Goal: Information Seeking & Learning: Learn about a topic

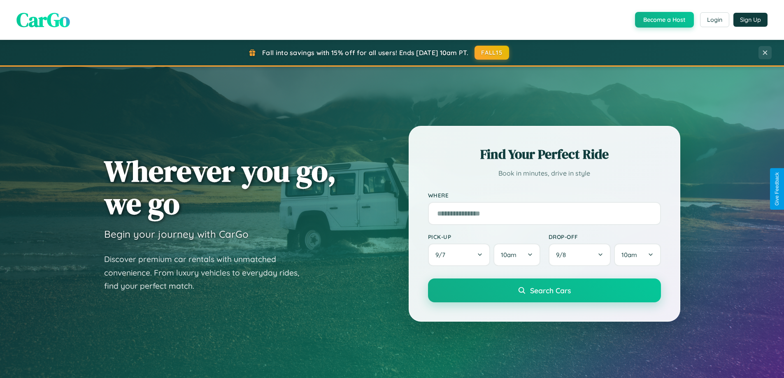
scroll to position [1584, 0]
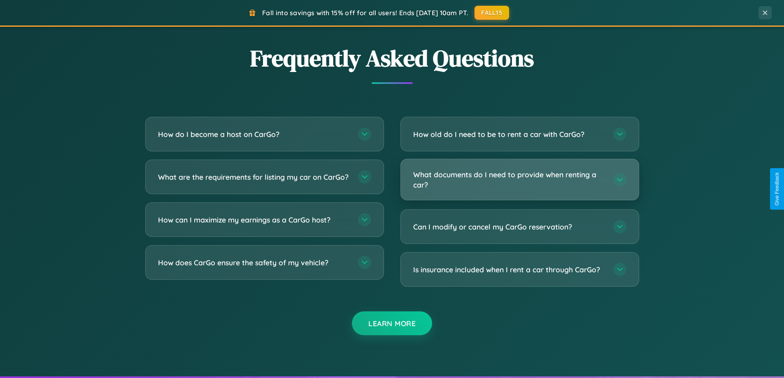
click at [520, 180] on h3 "What documents do I need to provide when renting a car?" at bounding box center [509, 180] width 192 height 20
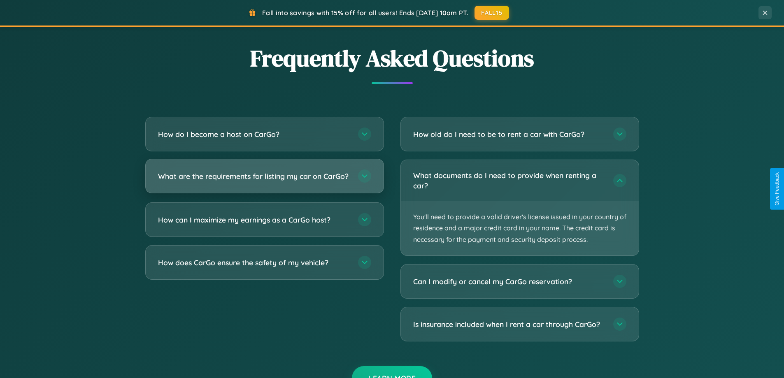
click at [264, 180] on h3 "What are the requirements for listing my car on CarGo?" at bounding box center [254, 176] width 192 height 10
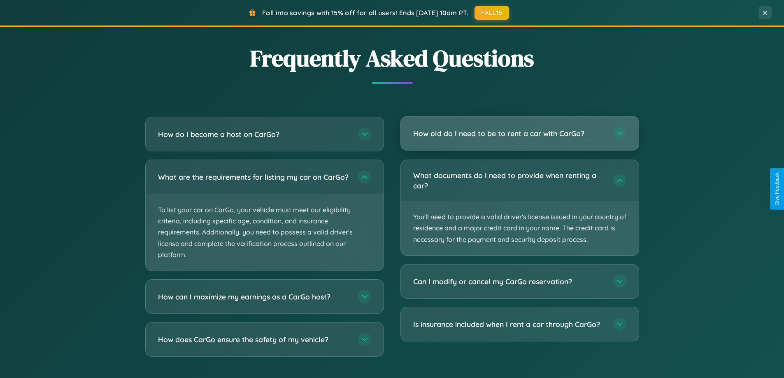
click at [520, 133] on h3 "How old do I need to be to rent a car with CarGo?" at bounding box center [509, 133] width 192 height 10
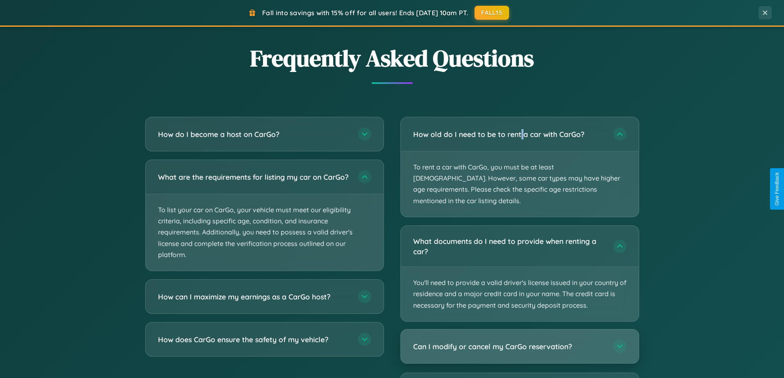
click at [520, 341] on h3 "Can I modify or cancel my CarGo reservation?" at bounding box center [509, 346] width 192 height 10
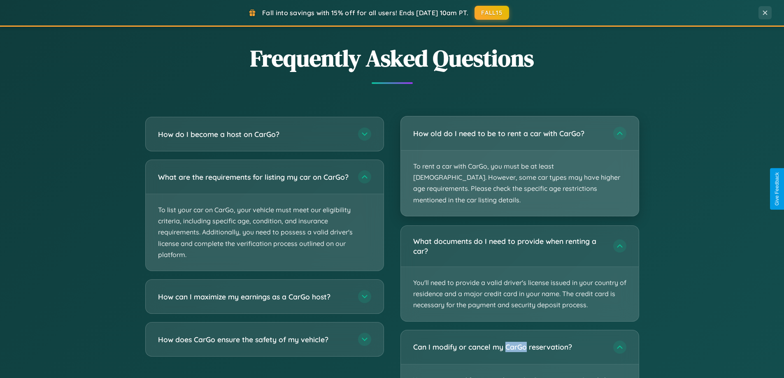
click at [520, 161] on p "To rent a car with CarGo, you must be at least [DEMOGRAPHIC_DATA]. However, som…" at bounding box center [520, 183] width 238 height 65
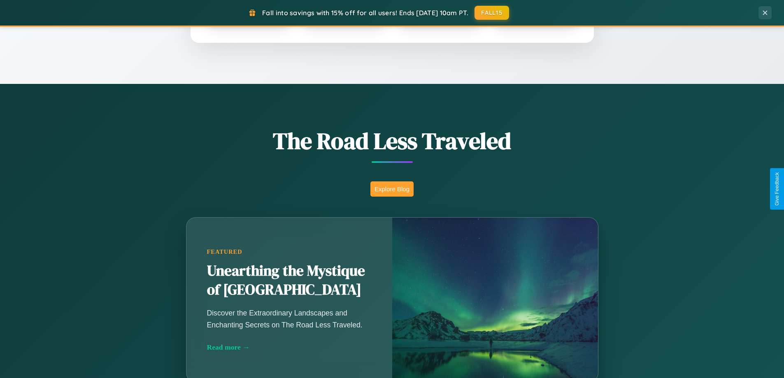
click at [392, 189] on button "Explore Blog" at bounding box center [392, 189] width 43 height 15
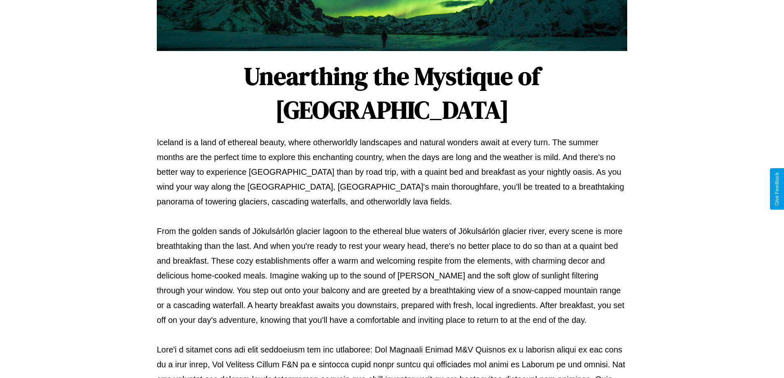
scroll to position [266, 0]
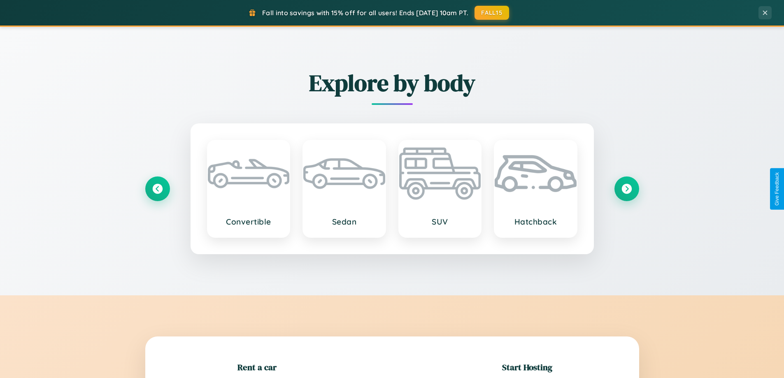
scroll to position [178, 0]
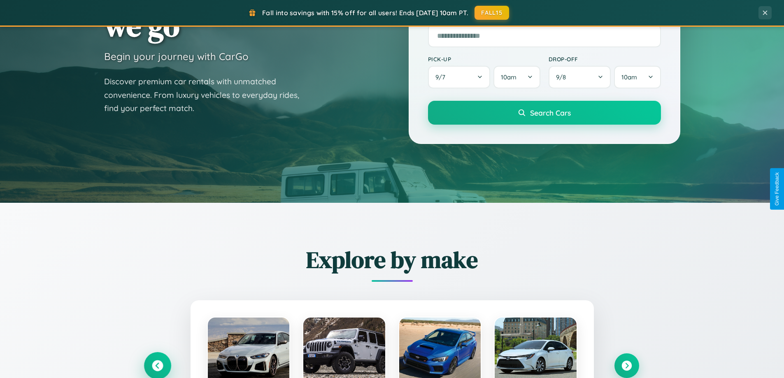
click at [157, 366] on icon at bounding box center [157, 366] width 11 height 11
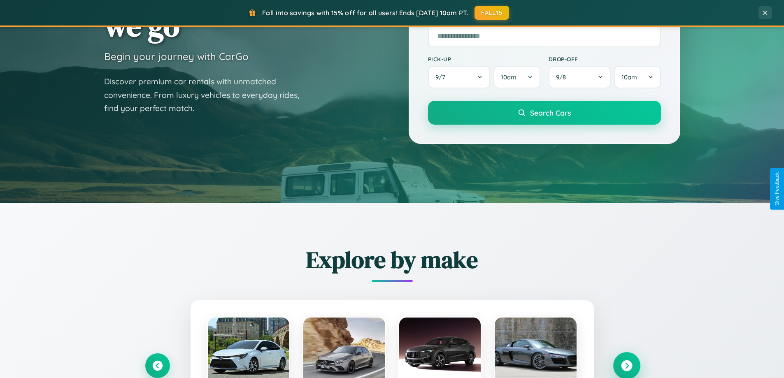
click at [627, 366] on icon at bounding box center [626, 366] width 11 height 11
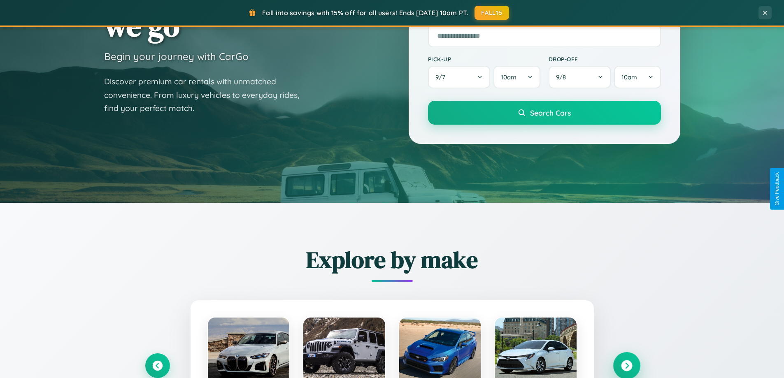
click at [627, 365] on icon at bounding box center [626, 366] width 11 height 11
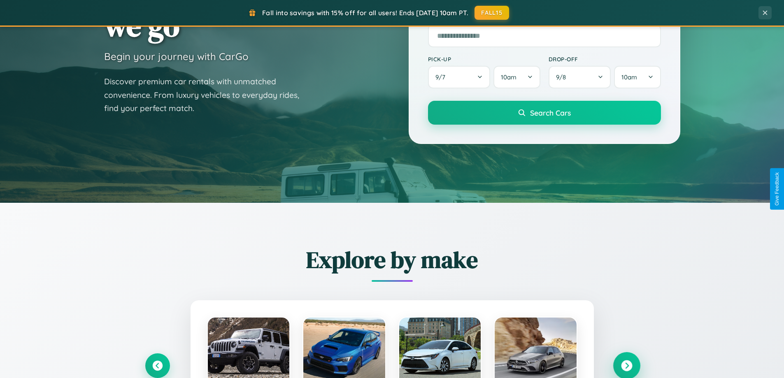
click at [627, 365] on icon at bounding box center [626, 366] width 11 height 11
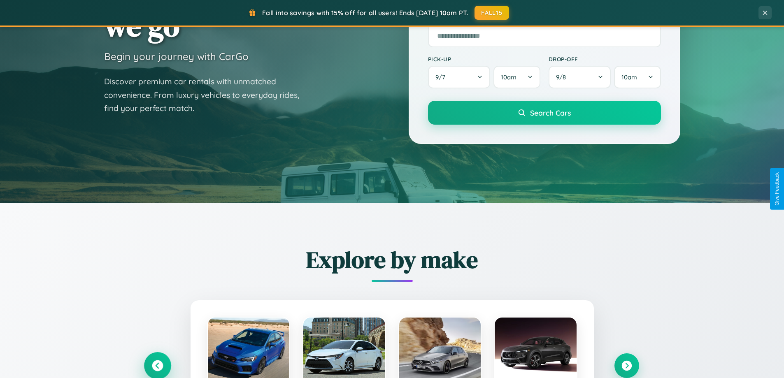
click at [157, 366] on icon at bounding box center [157, 366] width 11 height 11
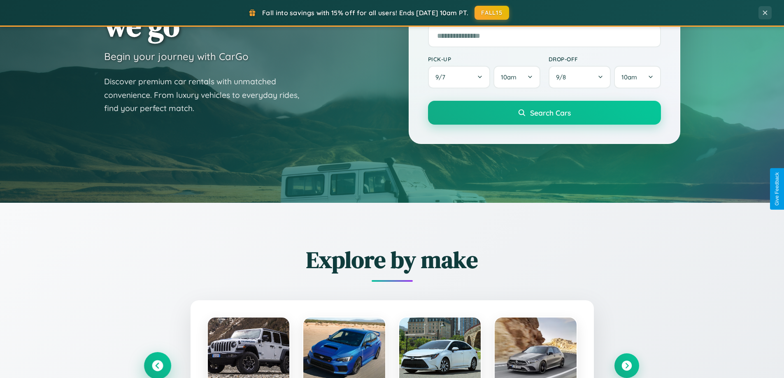
scroll to position [0, 0]
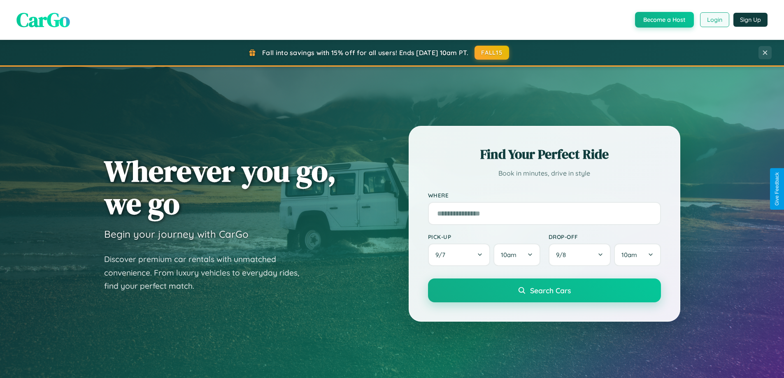
click at [714, 20] on button "Login" at bounding box center [714, 19] width 29 height 15
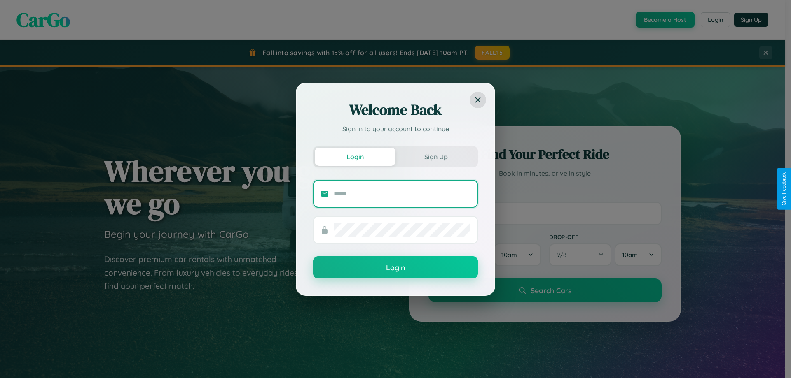
click at [402, 194] on input "text" at bounding box center [402, 193] width 137 height 13
type input "**********"
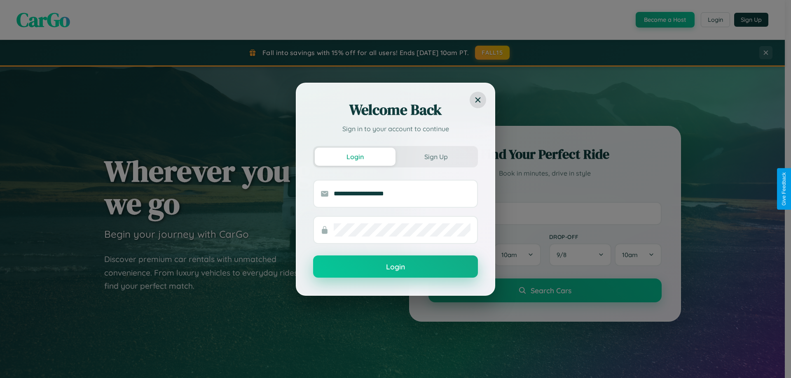
click at [395, 267] on button "Login" at bounding box center [395, 267] width 165 height 22
